Goal: Information Seeking & Learning: Learn about a topic

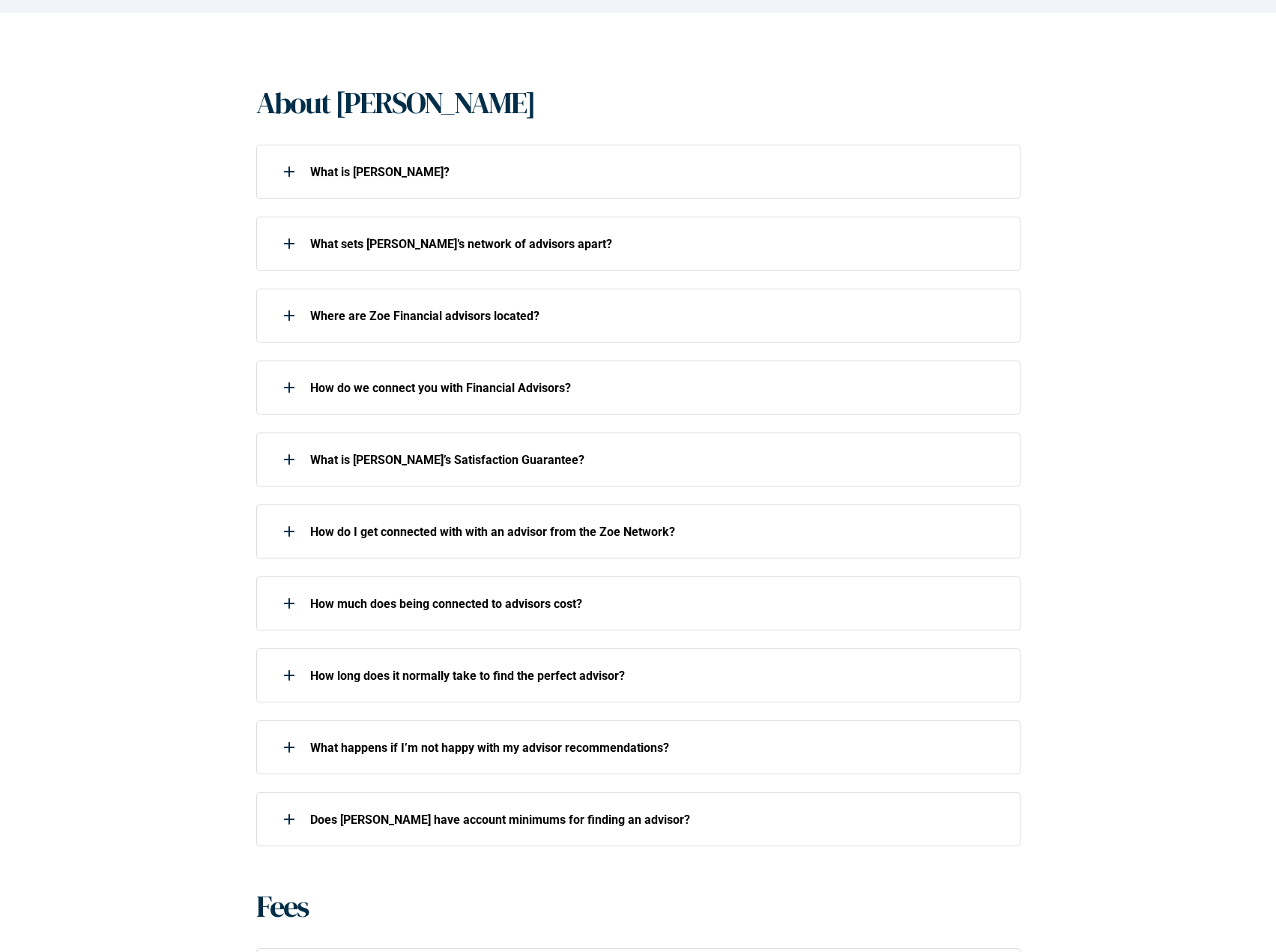
scroll to position [298, 0]
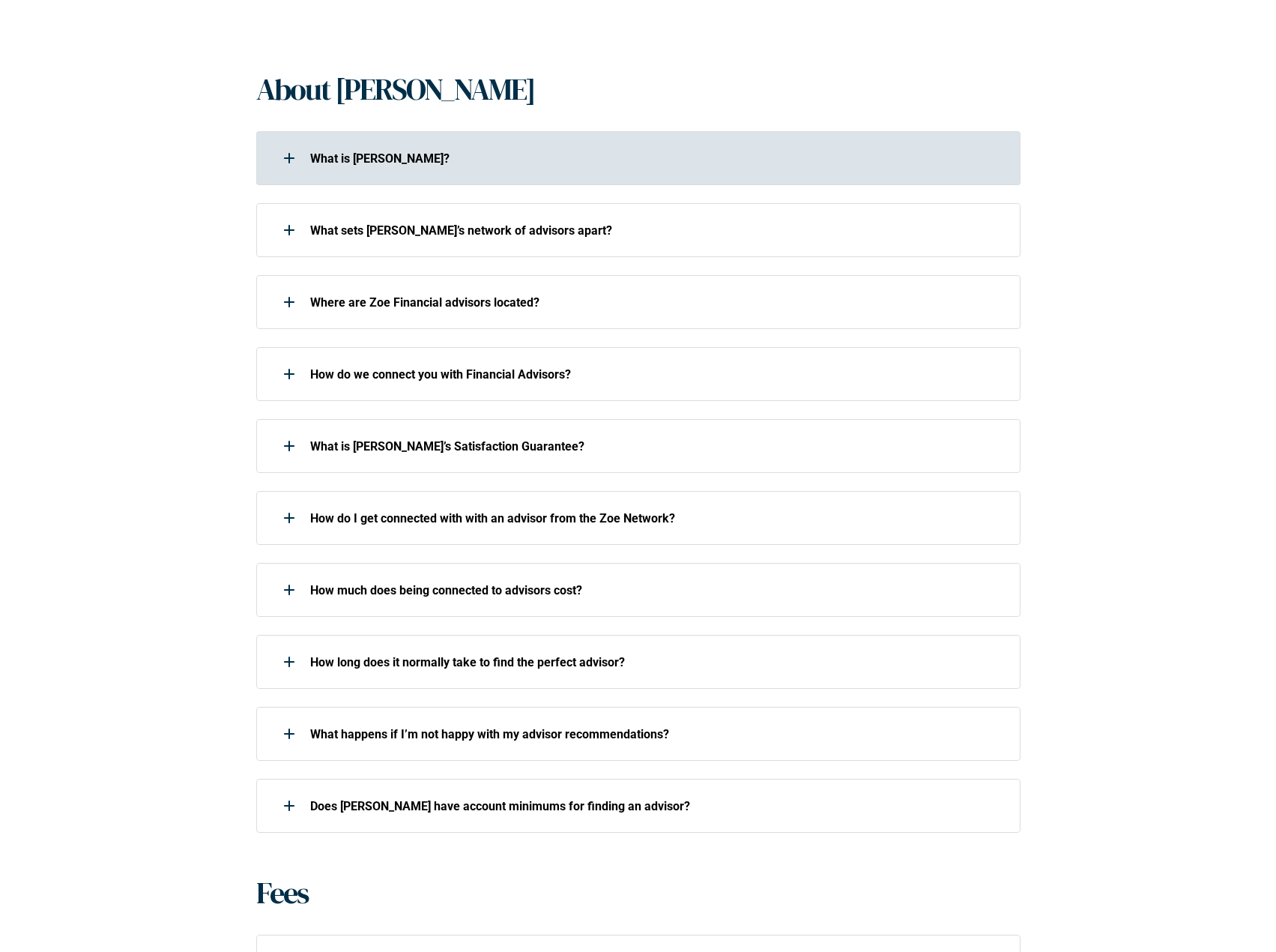
click at [294, 156] on div at bounding box center [289, 158] width 30 height 30
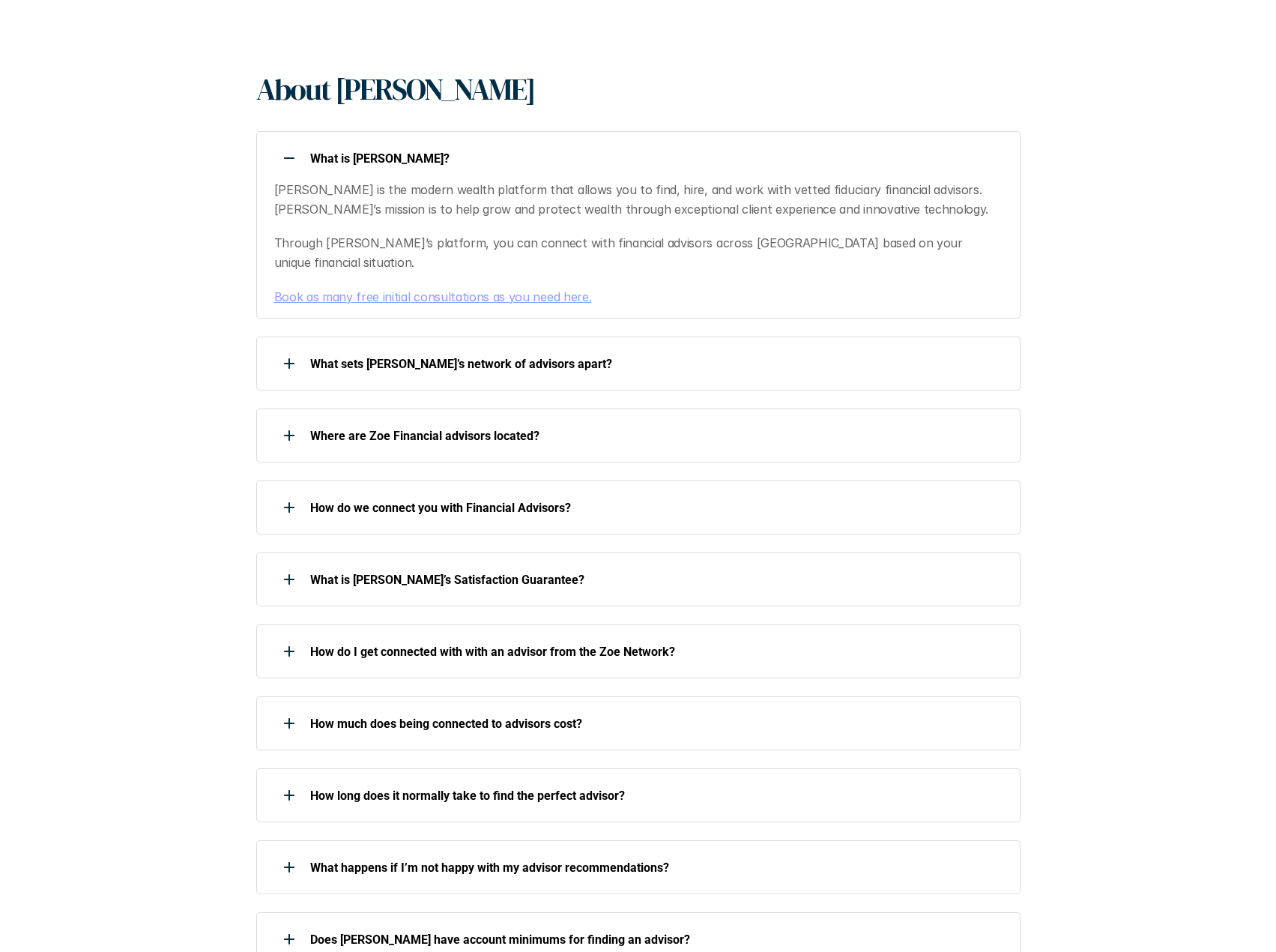
click at [288, 155] on div at bounding box center [289, 158] width 30 height 30
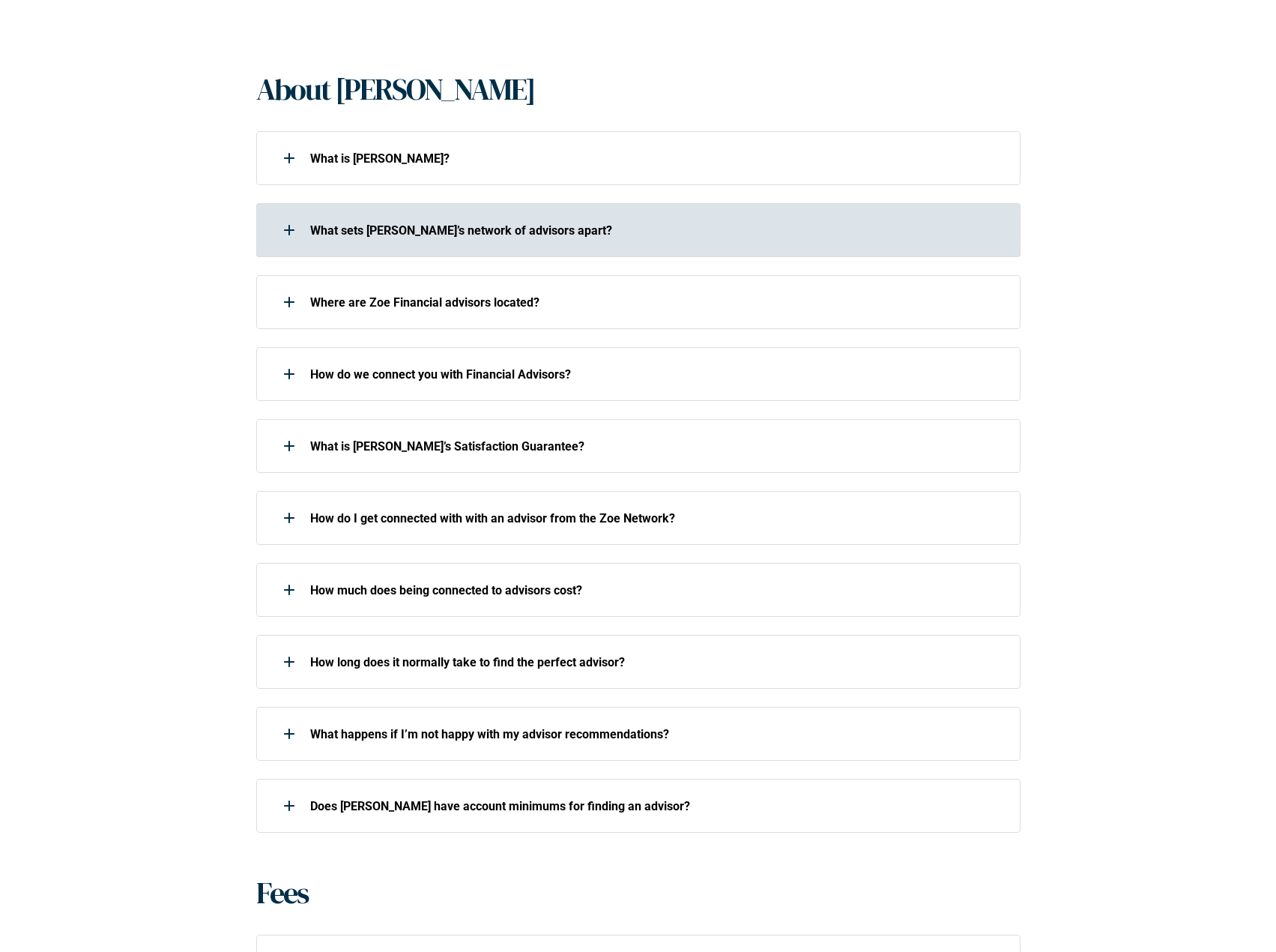
click at [288, 229] on div at bounding box center [289, 229] width 30 height 30
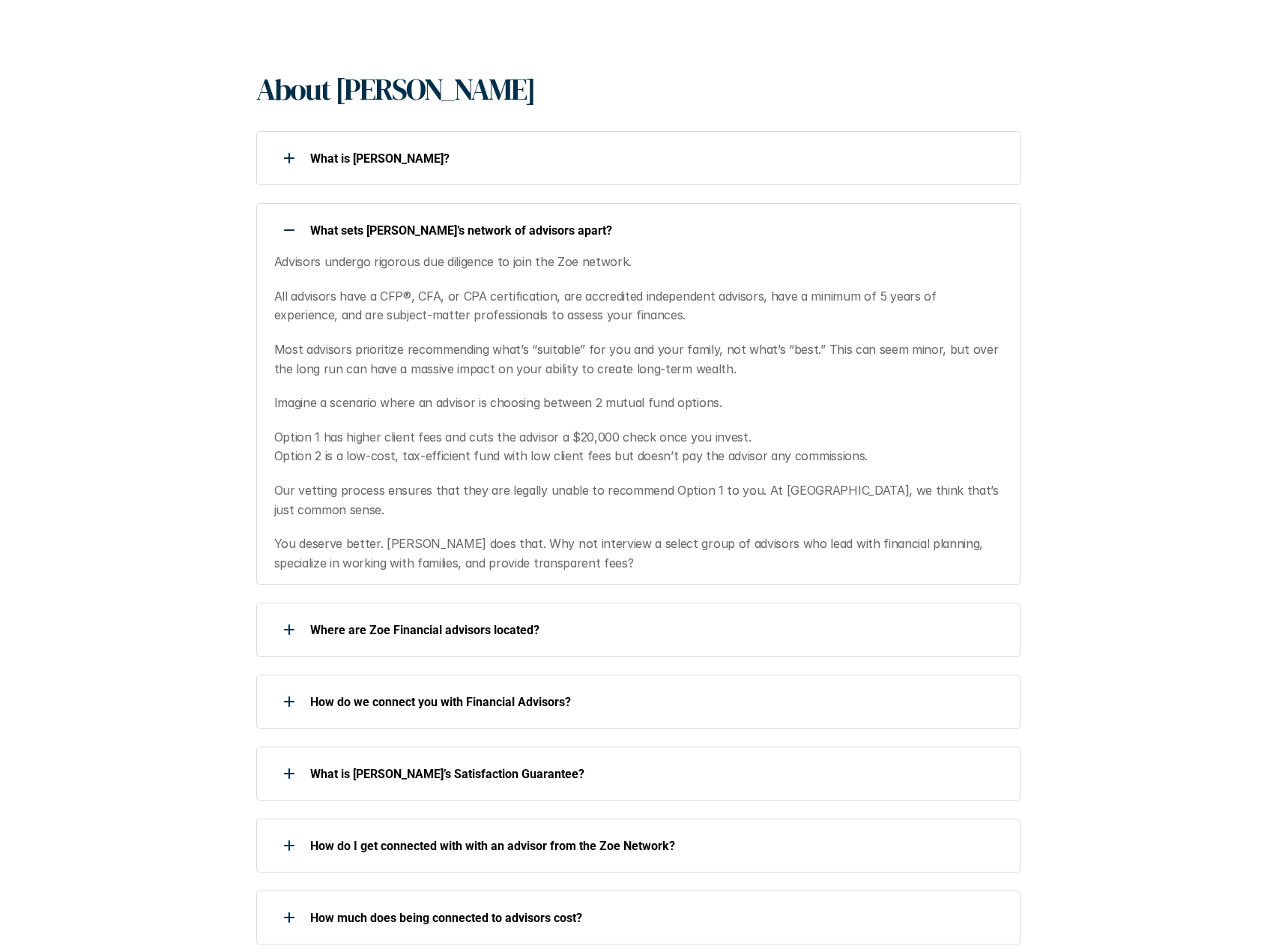
click at [288, 229] on div at bounding box center [289, 229] width 30 height 30
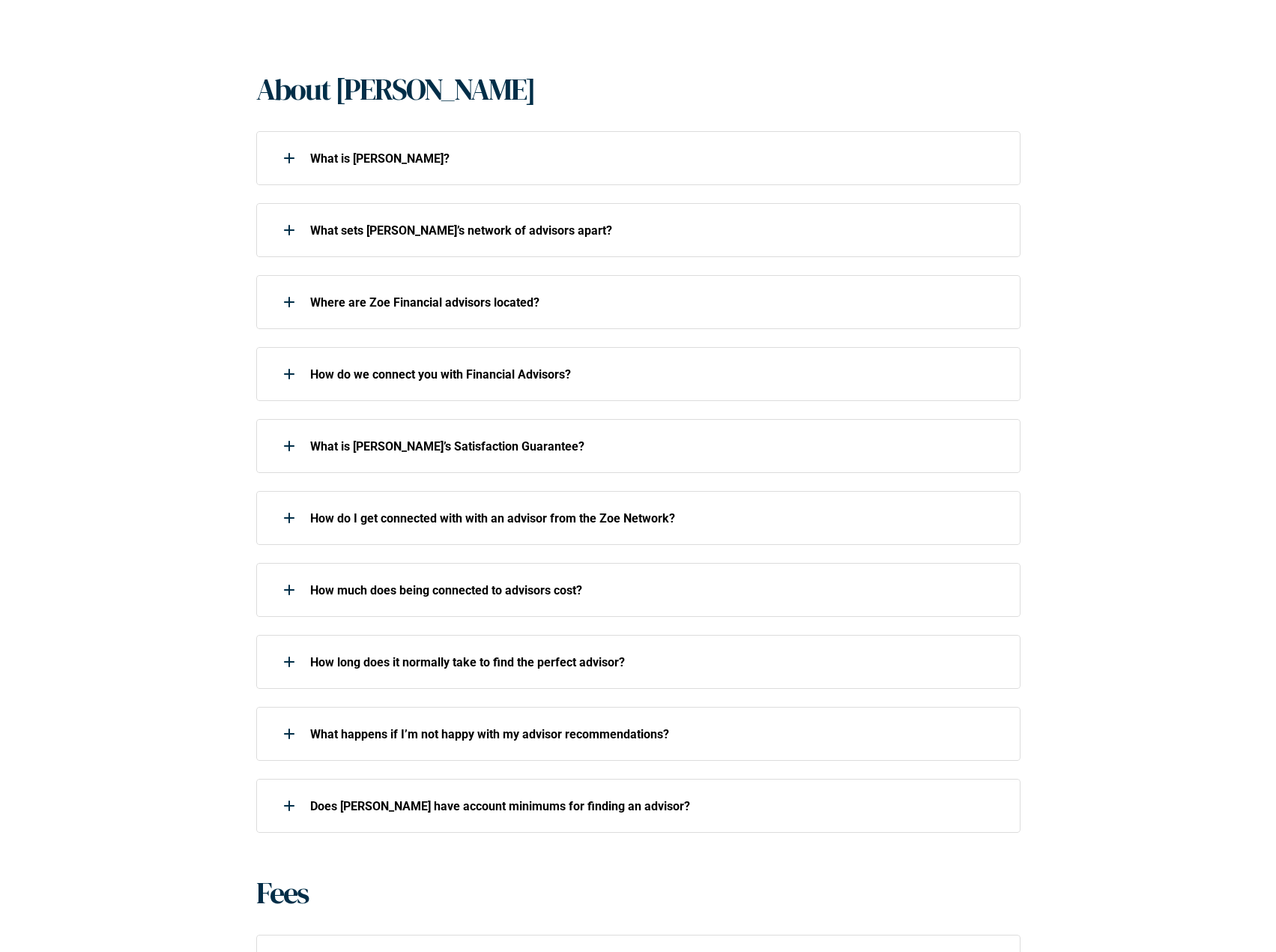
click at [217, 347] on div "About [PERSON_NAME] What is [PERSON_NAME]? What sets [PERSON_NAME]’s network of…" at bounding box center [638, 596] width 1276 height 1193
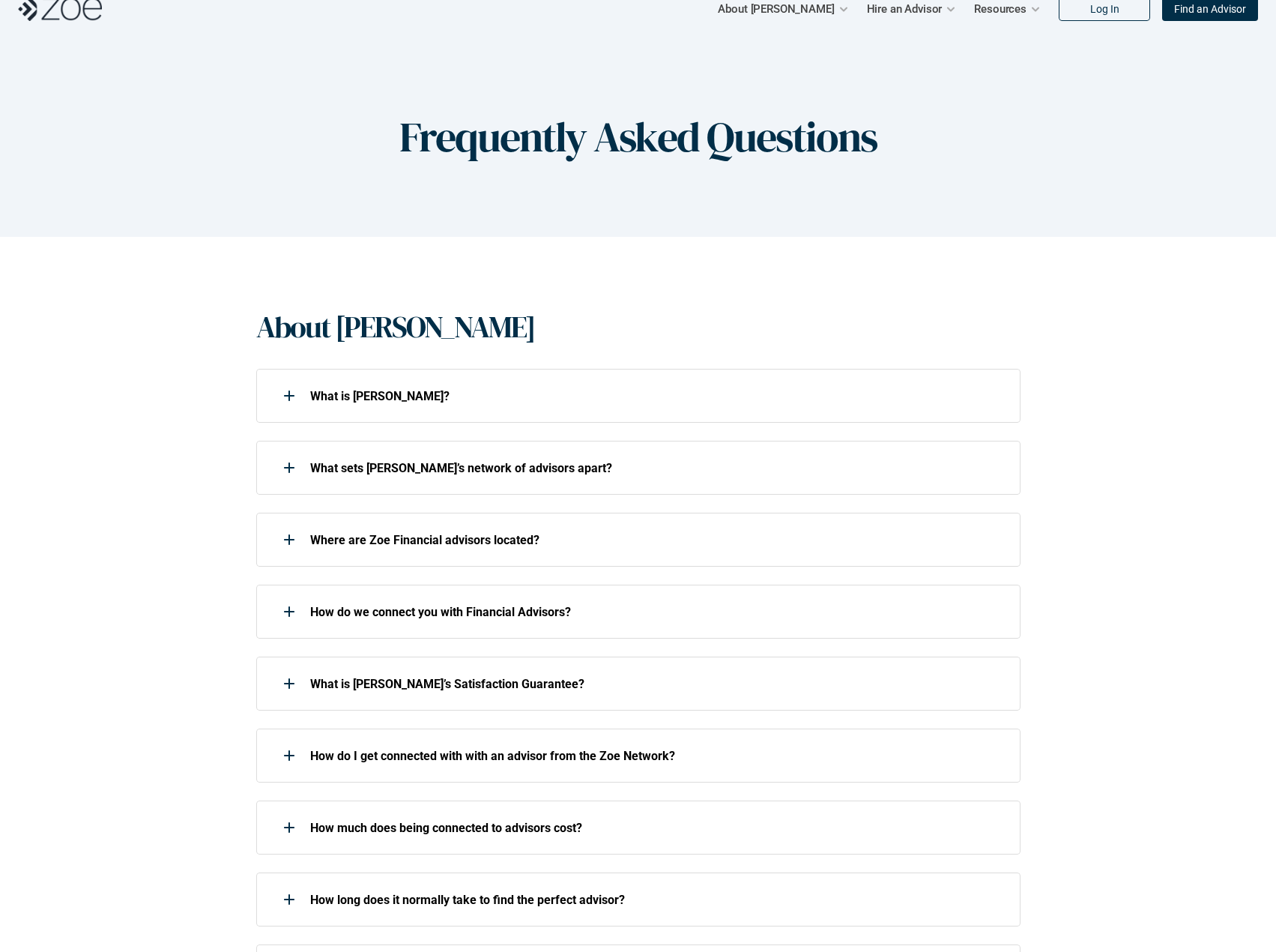
scroll to position [0, 0]
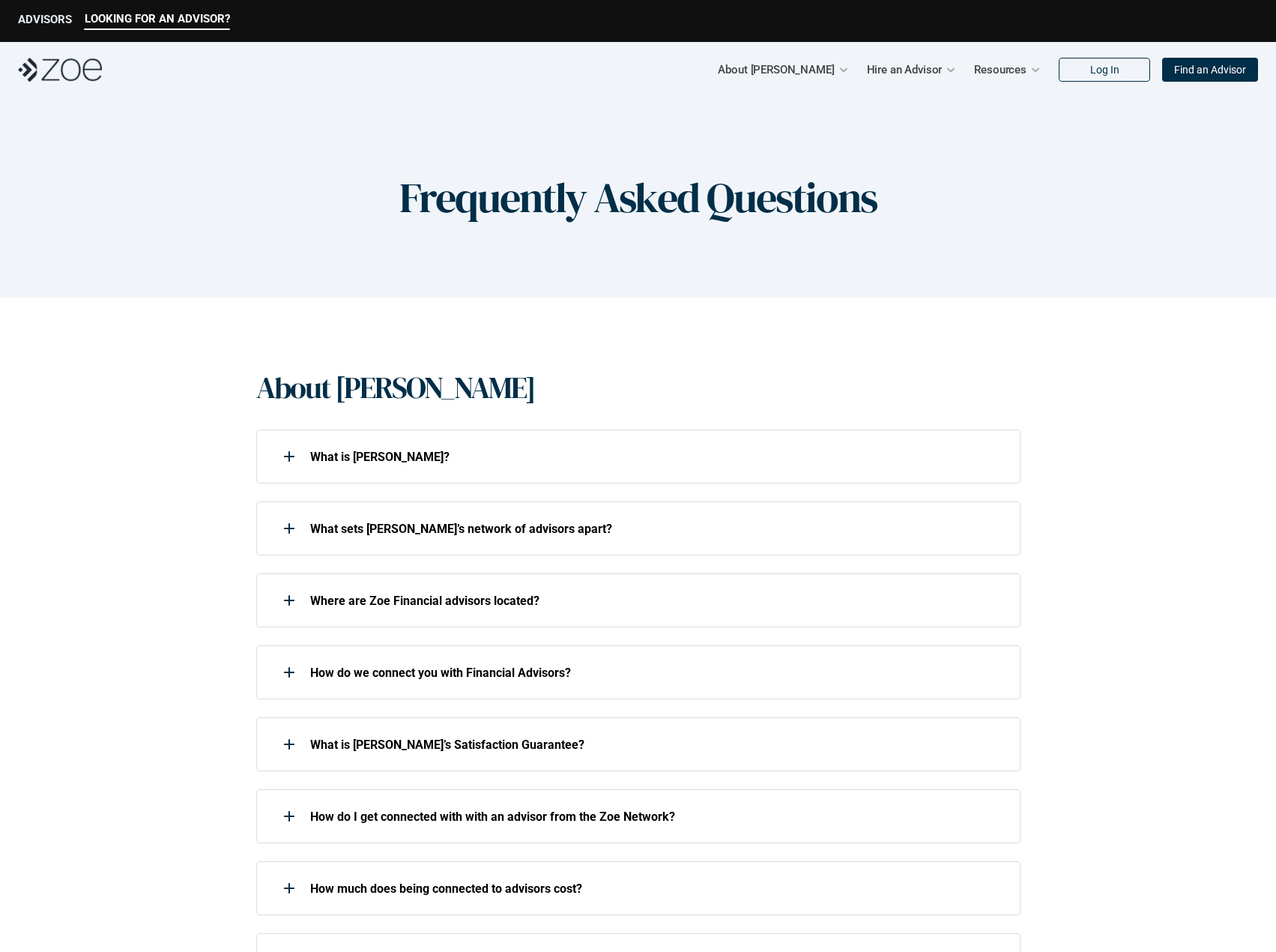
click at [25, 29] on div "ADVISORS" at bounding box center [45, 22] width 54 height 17
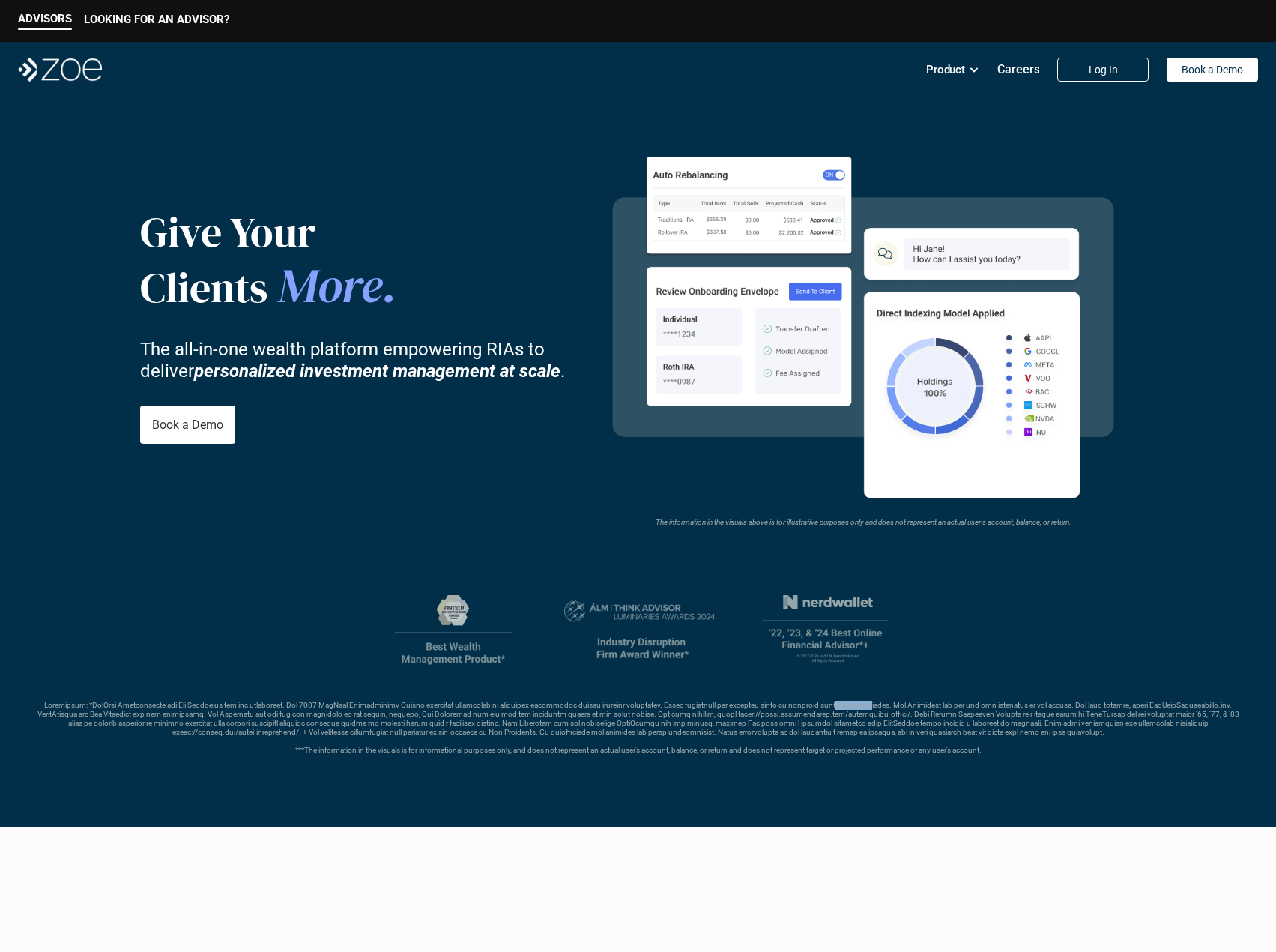
drag, startPoint x: 833, startPoint y: 705, endPoint x: 924, endPoint y: 707, distance: 91.0
click at [873, 707] on p "***The information in the visuals is for informational purposes only, and does …" at bounding box center [638, 728] width 1204 height 54
click at [991, 684] on div "***The information in the visuals is for informational purposes only, and does …" at bounding box center [638, 674] width 1204 height 160
click at [1166, 123] on header "Give Your Clients More . The all-in-one wealth platform empowering RIAs to deli…" at bounding box center [638, 462] width 1276 height 730
click at [916, 117] on link "Onboarding" at bounding box center [908, 117] width 65 height 15
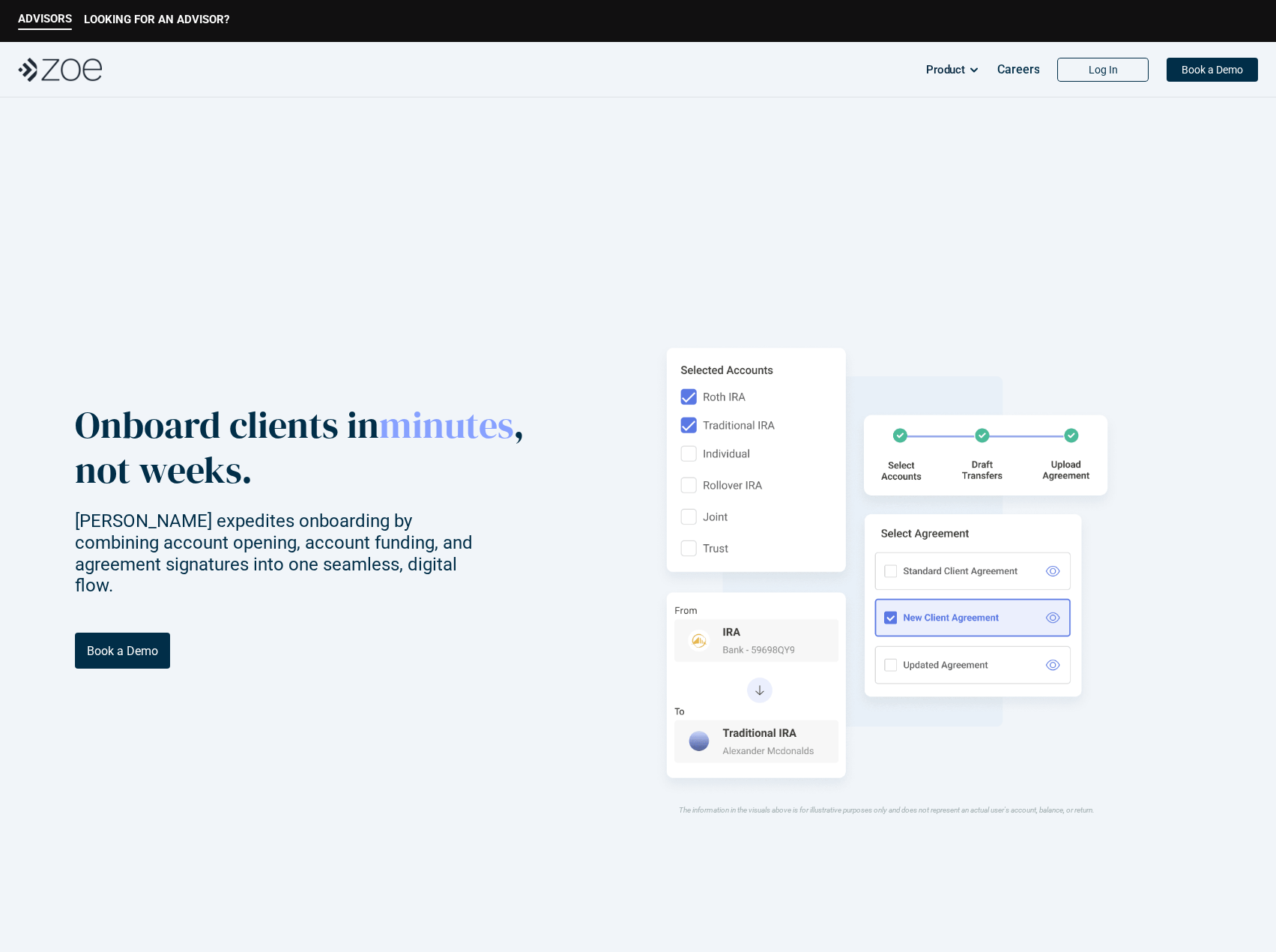
click at [897, 210] on header "Onboard clients in minutes , not weeks. [PERSON_NAME] expedites onboarding by c…" at bounding box center [638, 573] width 1276 height 952
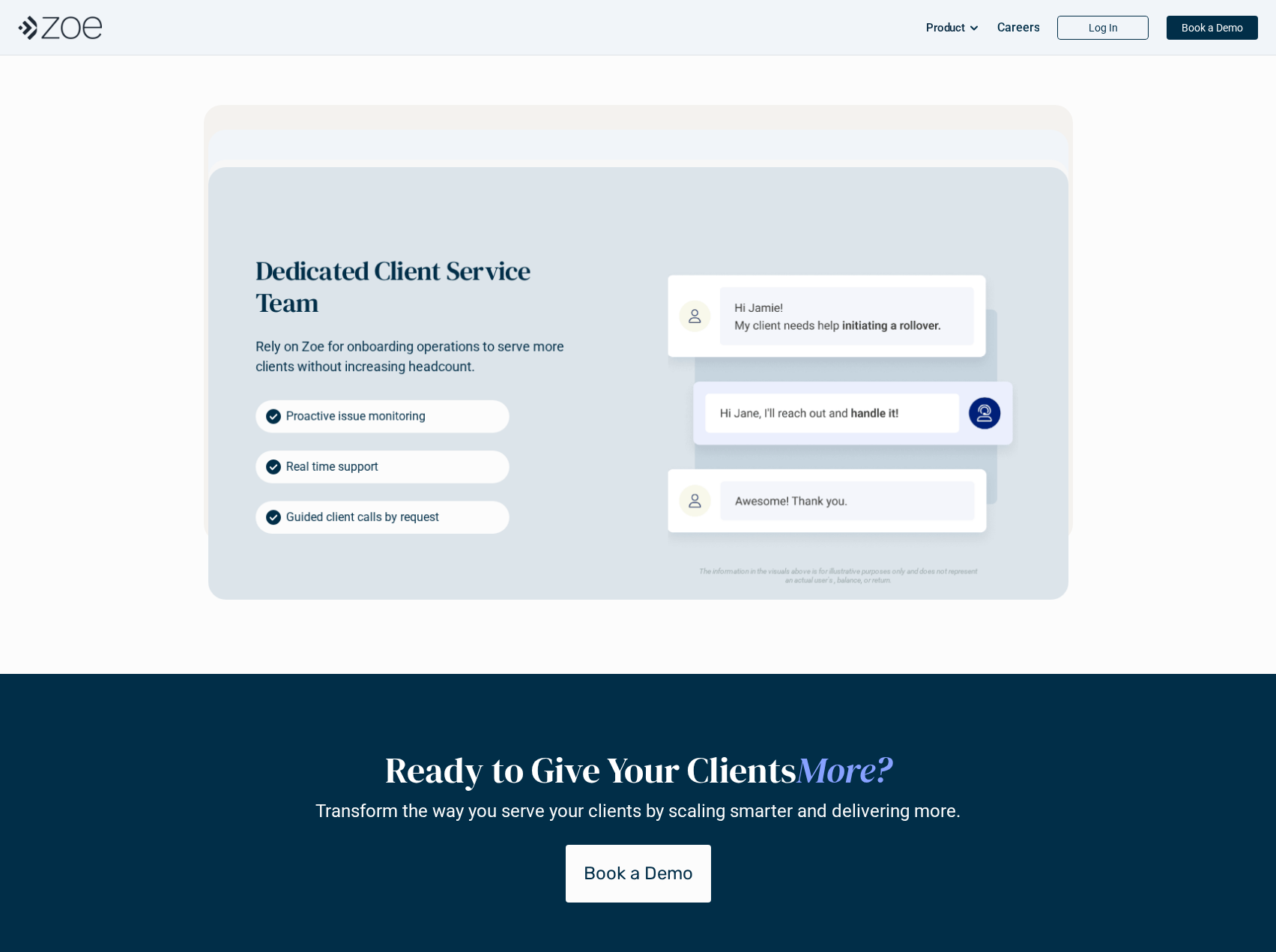
scroll to position [3348, 0]
